Goal: Check status: Check status

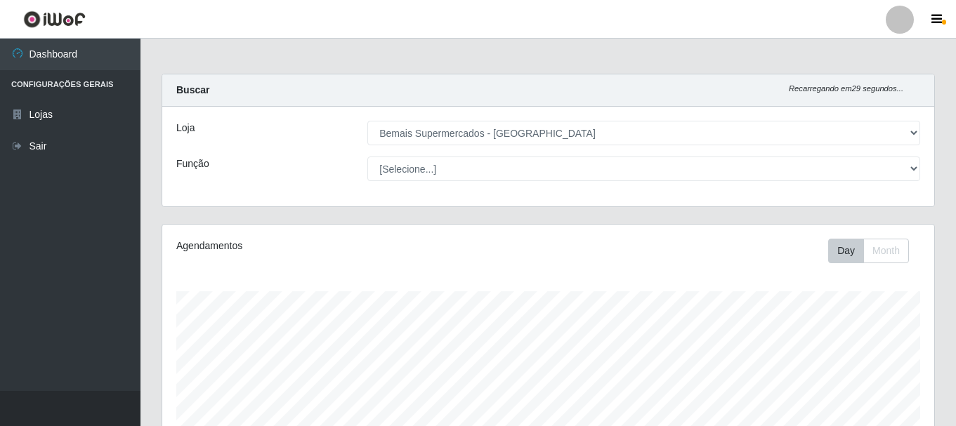
select select "249"
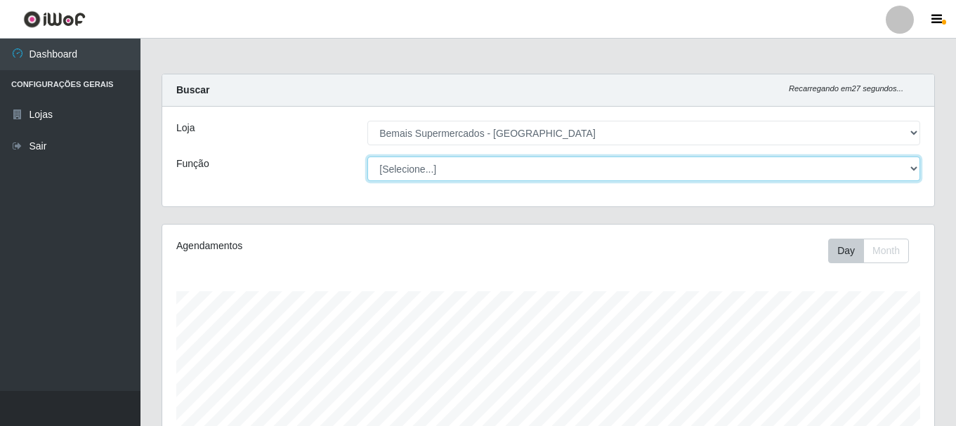
click at [487, 159] on select "[Selecione...] ASG ASG + ASG ++ Auxiliar de Depósito Auxiliar de Depósito + Aux…" at bounding box center [643, 169] width 553 height 25
select select "72"
click at [367, 157] on select "[Selecione...] ASG ASG + ASG ++ Auxiliar de Depósito Auxiliar de Depósito + Aux…" at bounding box center [643, 169] width 553 height 25
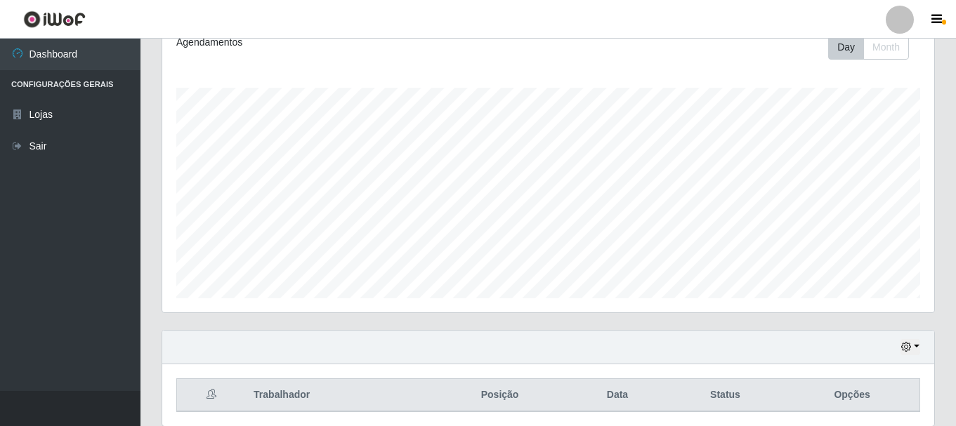
scroll to position [256, 0]
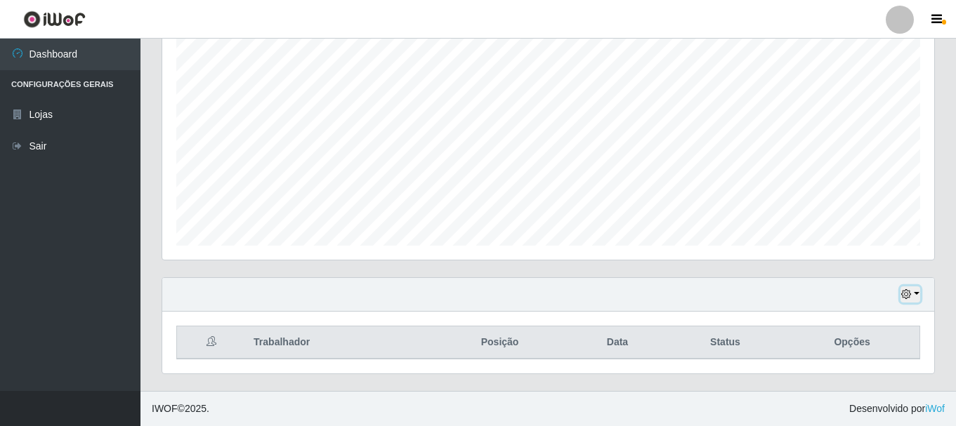
click at [914, 298] on button "button" at bounding box center [910, 294] width 20 height 16
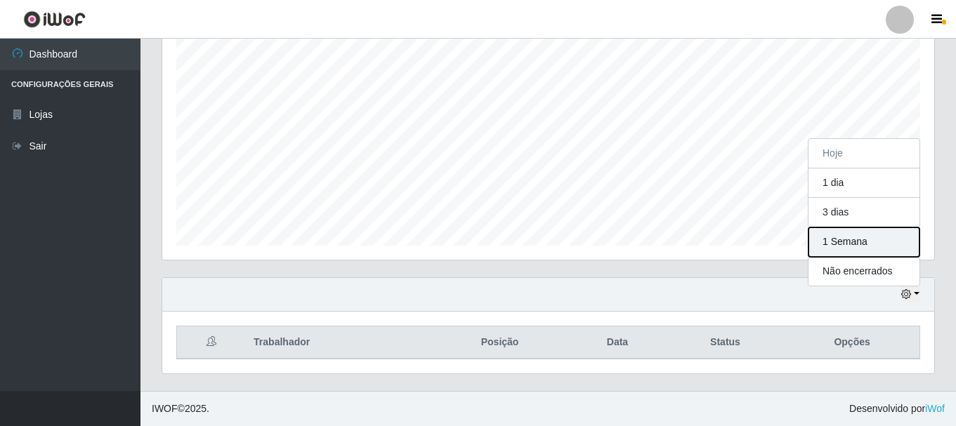
click at [881, 248] on button "1 Semana" at bounding box center [863, 242] width 111 height 29
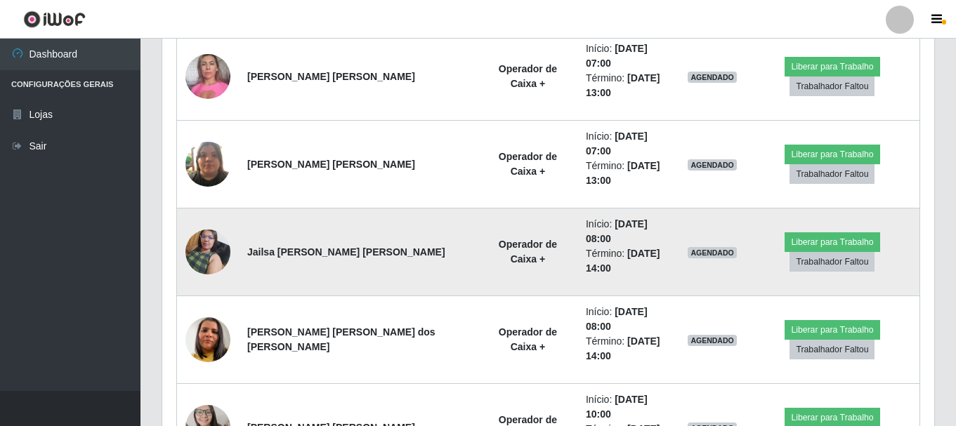
scroll to position [607, 0]
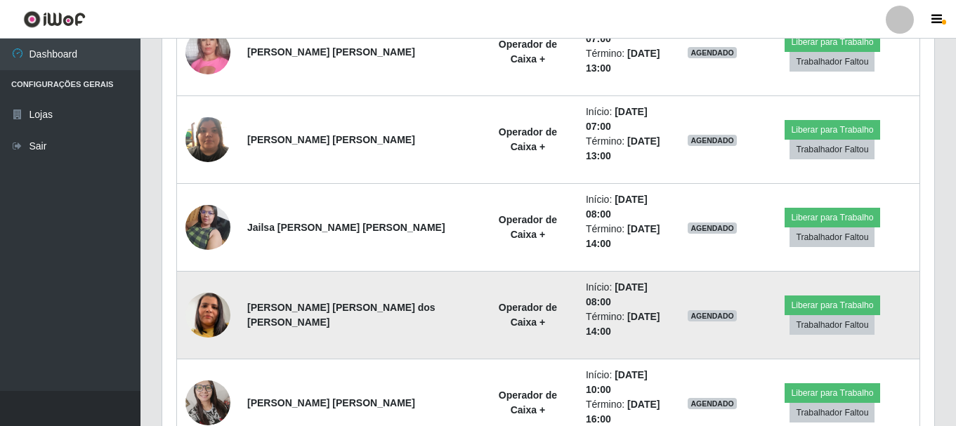
click at [209, 276] on img at bounding box center [207, 315] width 45 height 80
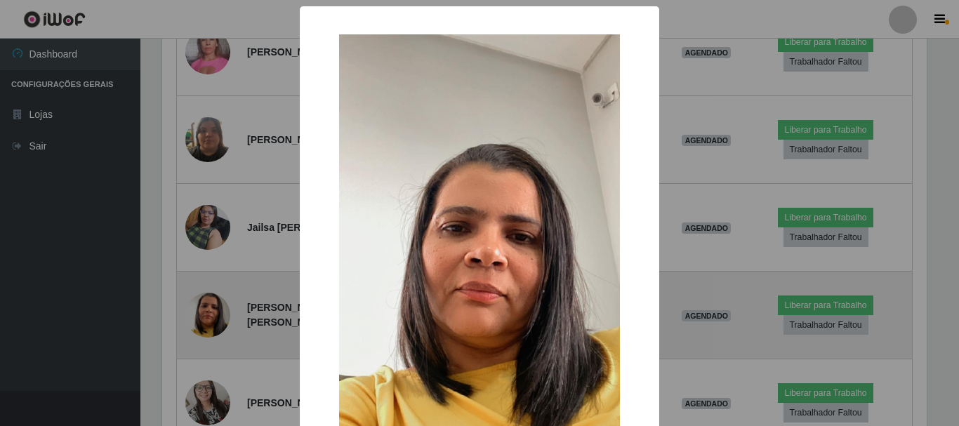
click at [209, 276] on div "× OK Cancel" at bounding box center [479, 213] width 959 height 426
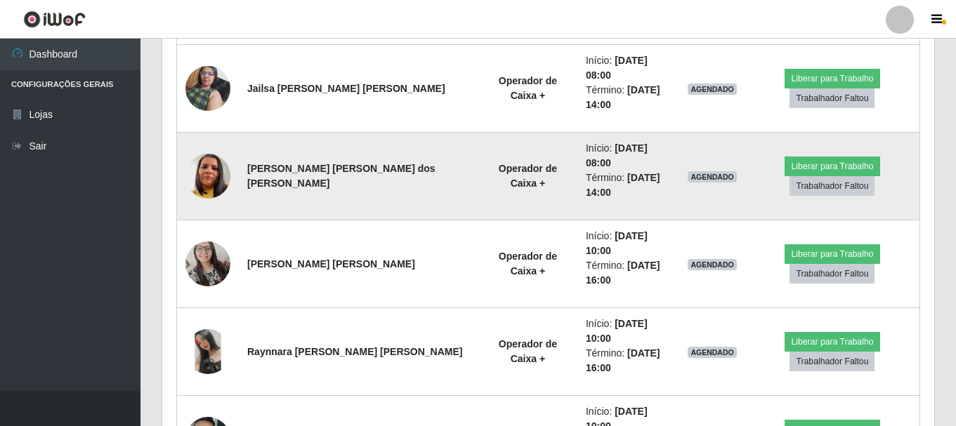
scroll to position [748, 0]
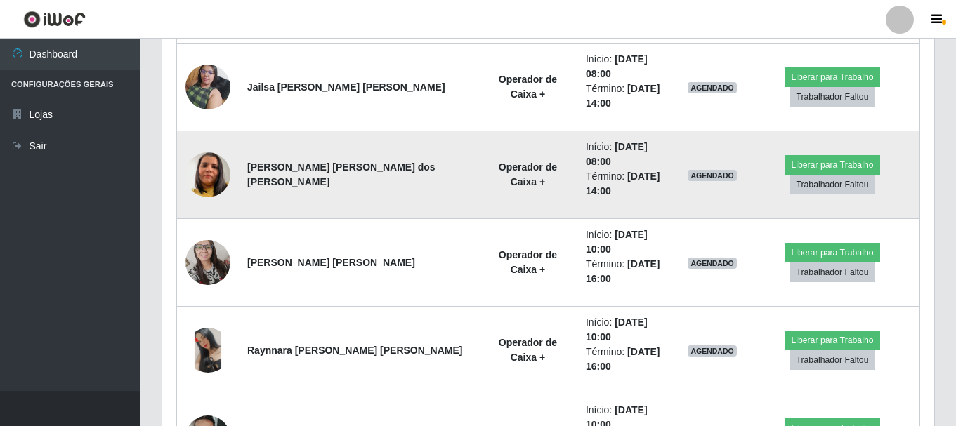
click at [209, 328] on img at bounding box center [207, 350] width 45 height 45
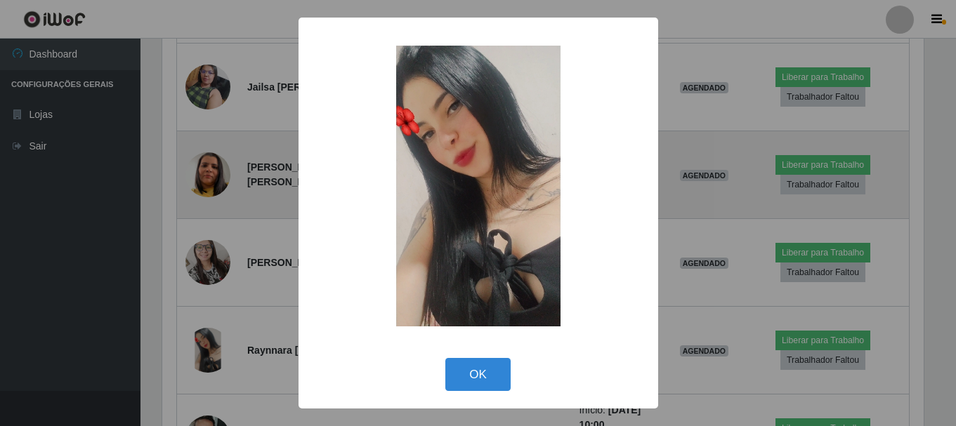
scroll to position [291, 765]
click at [209, 274] on div "× OK Cancel" at bounding box center [479, 213] width 959 height 426
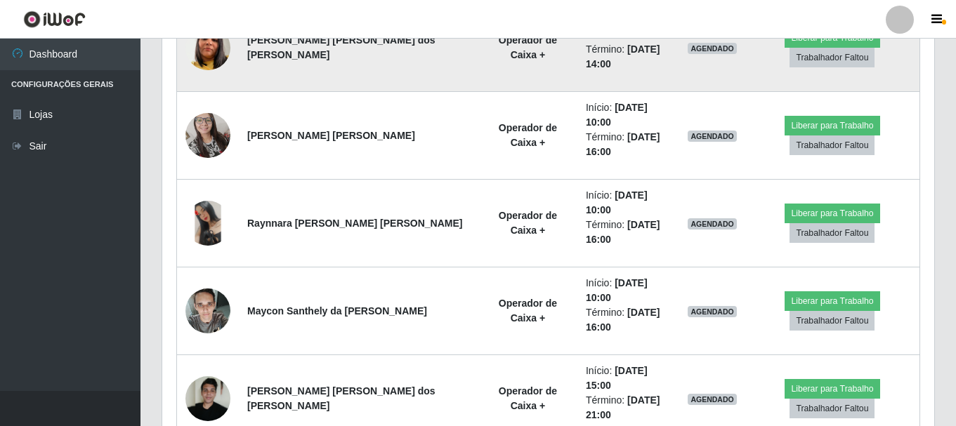
scroll to position [888, 0]
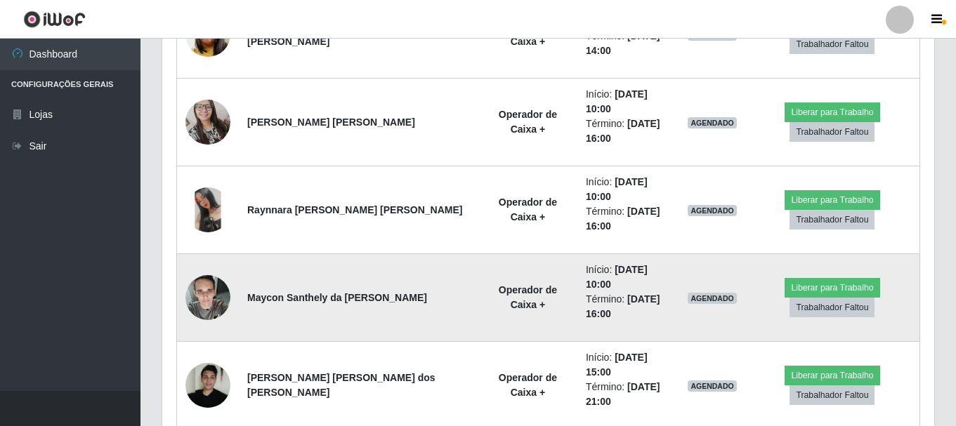
click at [205, 268] on img at bounding box center [207, 298] width 45 height 60
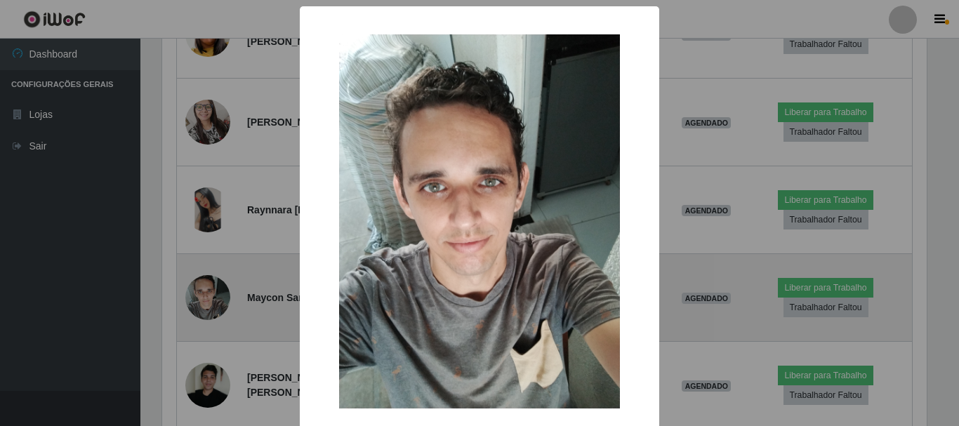
click at [205, 202] on div "× OK Cancel" at bounding box center [479, 213] width 959 height 426
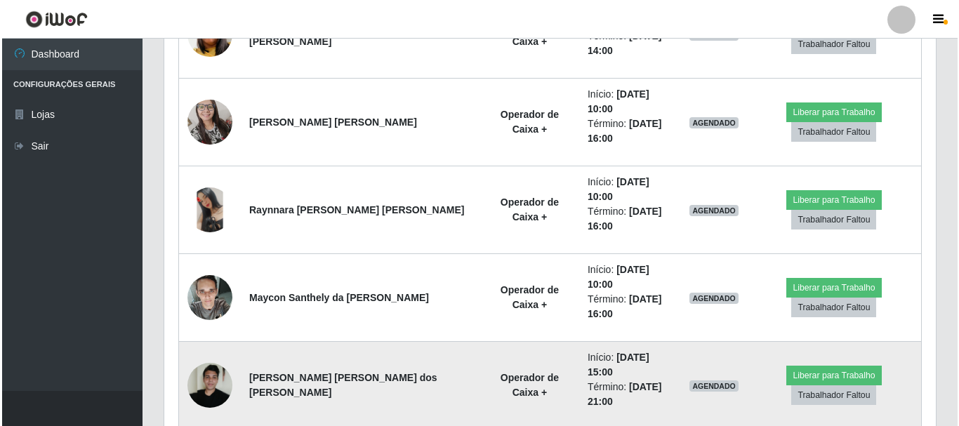
scroll to position [291, 772]
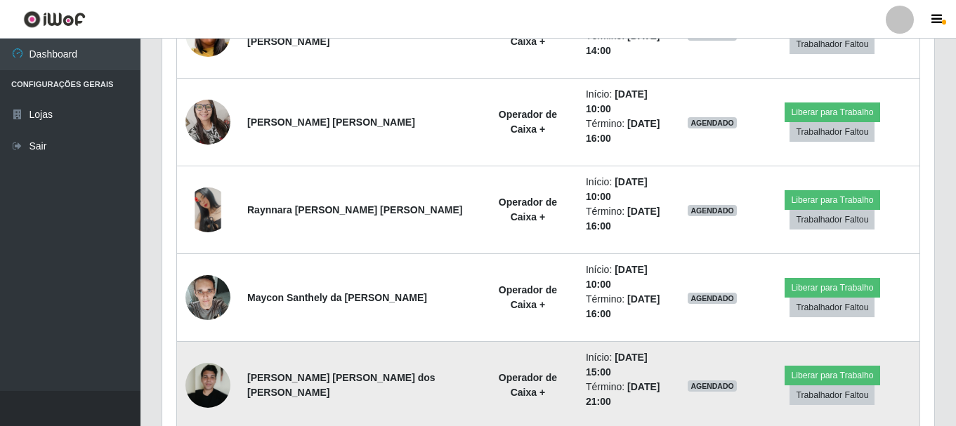
click at [215, 363] on img at bounding box center [207, 385] width 45 height 45
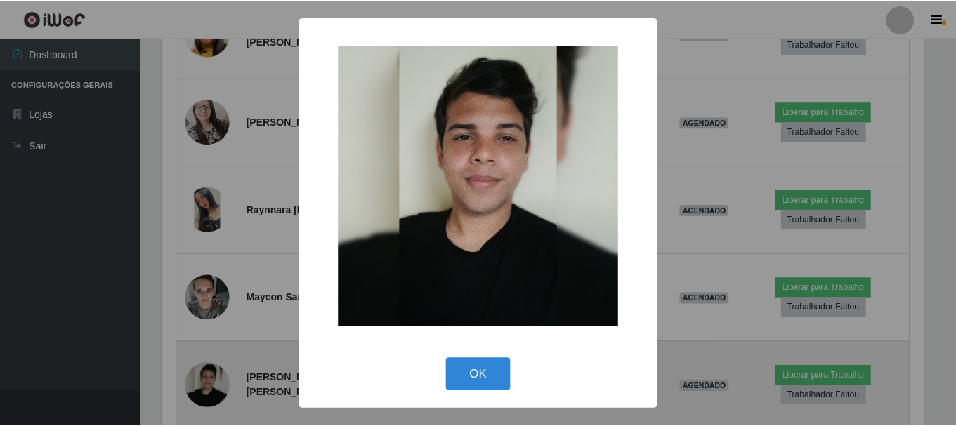
scroll to position [291, 765]
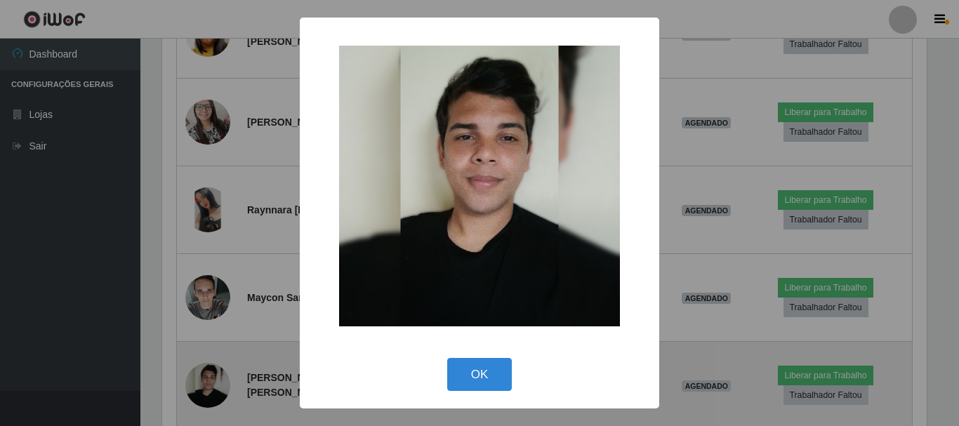
click at [215, 272] on div "× OK Cancel" at bounding box center [479, 213] width 959 height 426
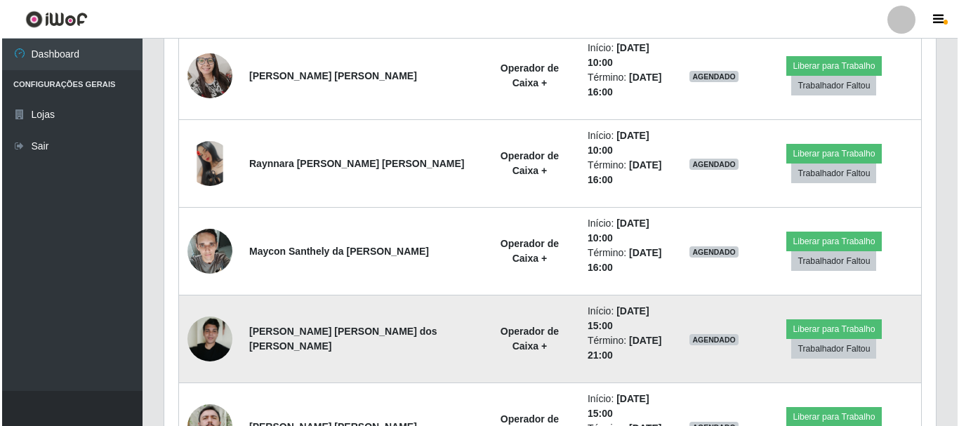
scroll to position [958, 0]
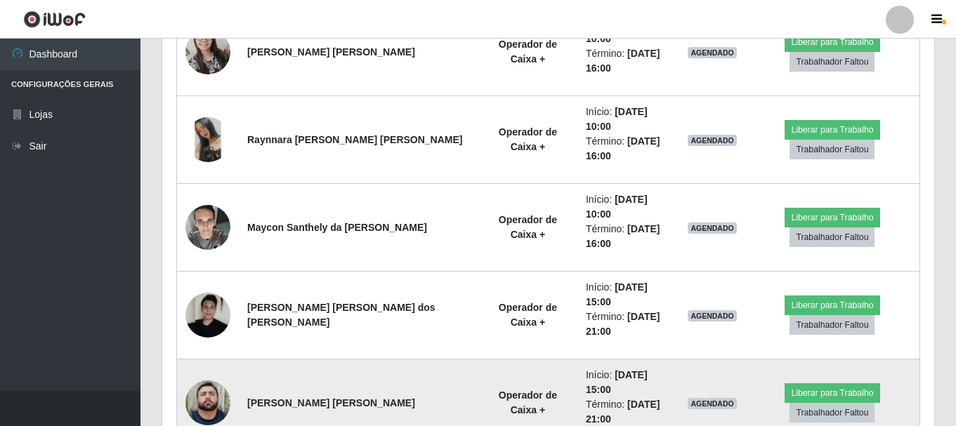
click at [210, 381] on img at bounding box center [207, 403] width 45 height 45
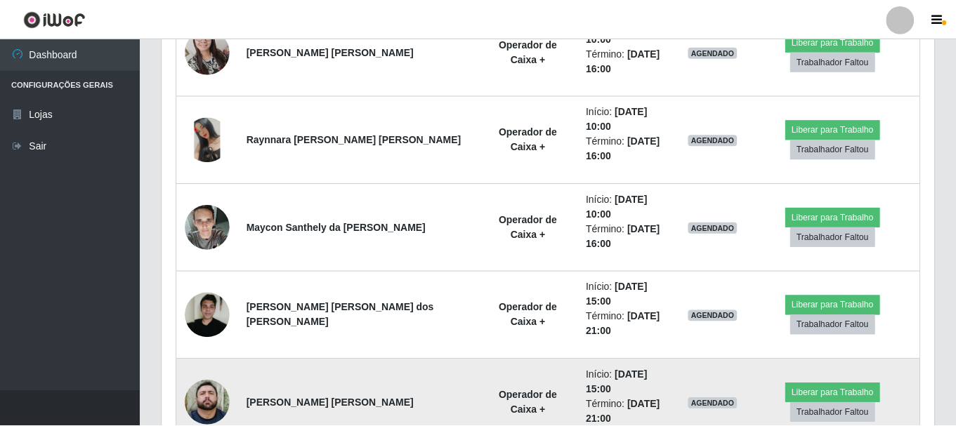
scroll to position [0, 0]
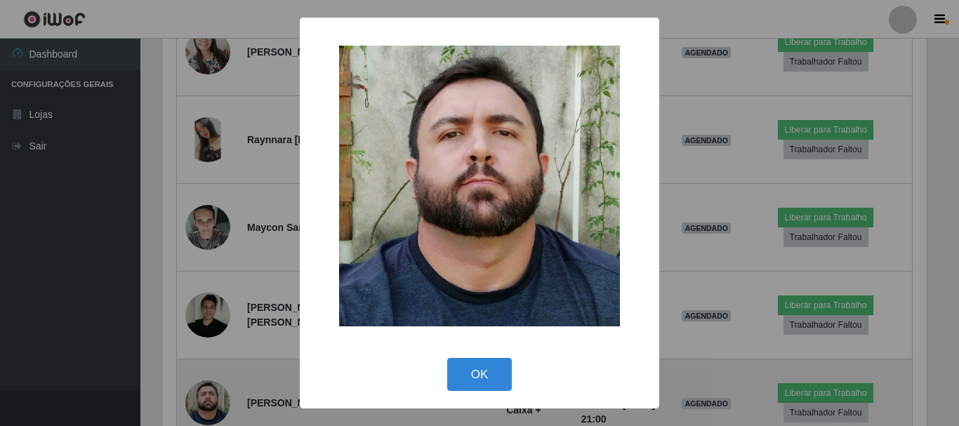
click at [210, 282] on div "× OK Cancel" at bounding box center [479, 213] width 959 height 426
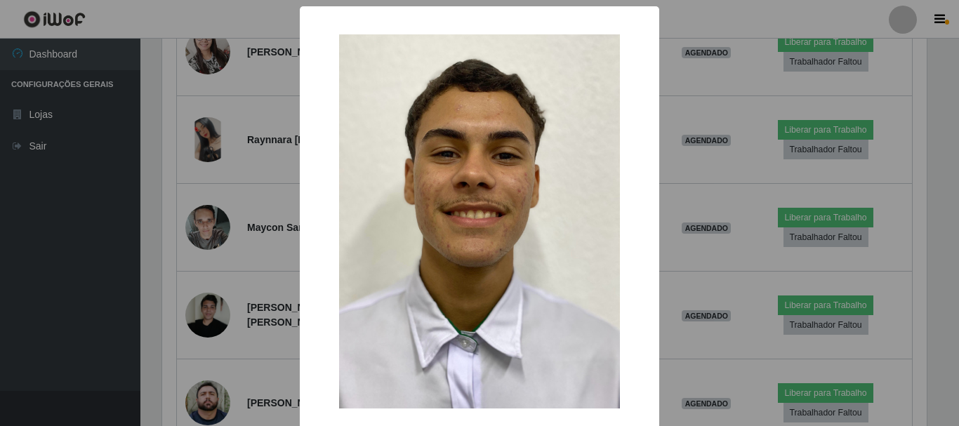
click at [211, 341] on div "× OK Cancel" at bounding box center [479, 213] width 959 height 426
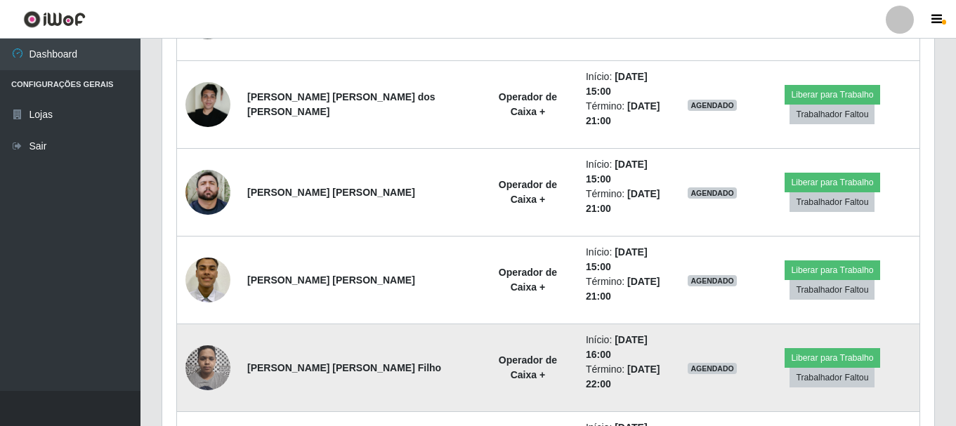
click at [203, 338] on img at bounding box center [207, 368] width 45 height 60
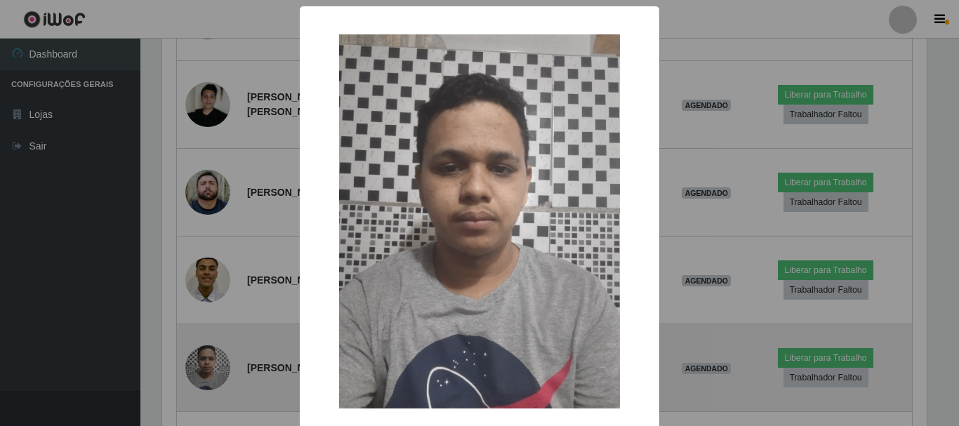
click at [203, 220] on div "× OK Cancel" at bounding box center [479, 213] width 959 height 426
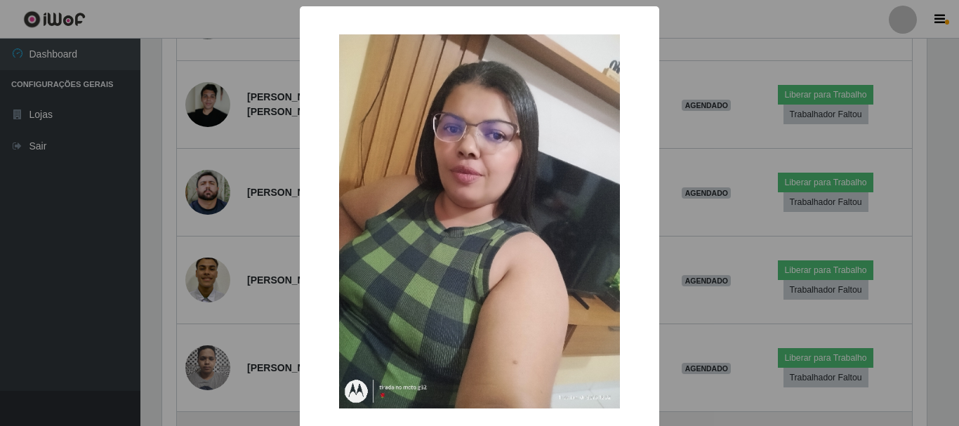
click at [213, 279] on div "× OK Cancel" at bounding box center [479, 213] width 959 height 426
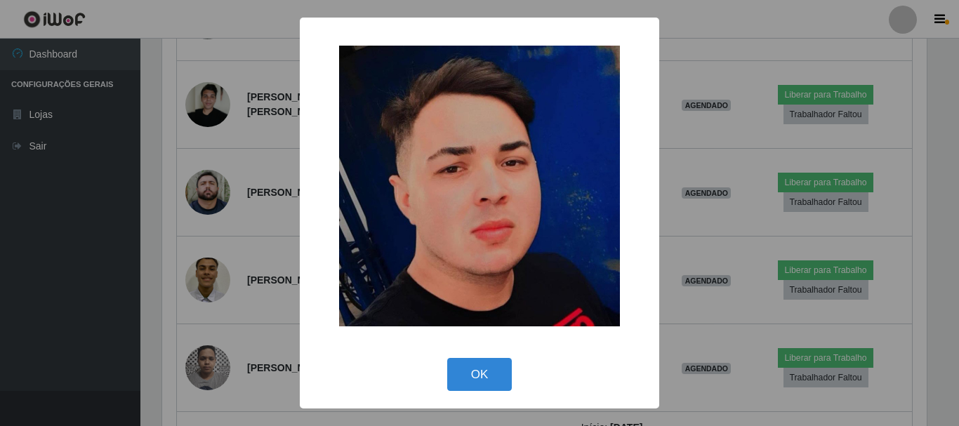
click at [209, 360] on div "× OK Cancel" at bounding box center [479, 213] width 959 height 426
